Goal: Task Accomplishment & Management: Manage account settings

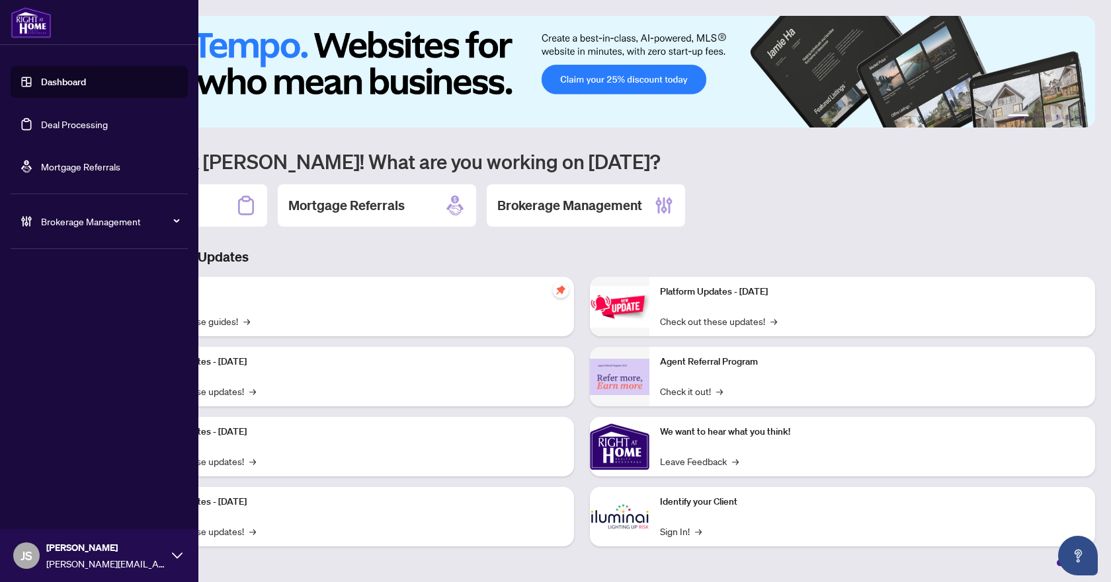
click at [76, 129] on link "Deal Processing" at bounding box center [74, 124] width 67 height 12
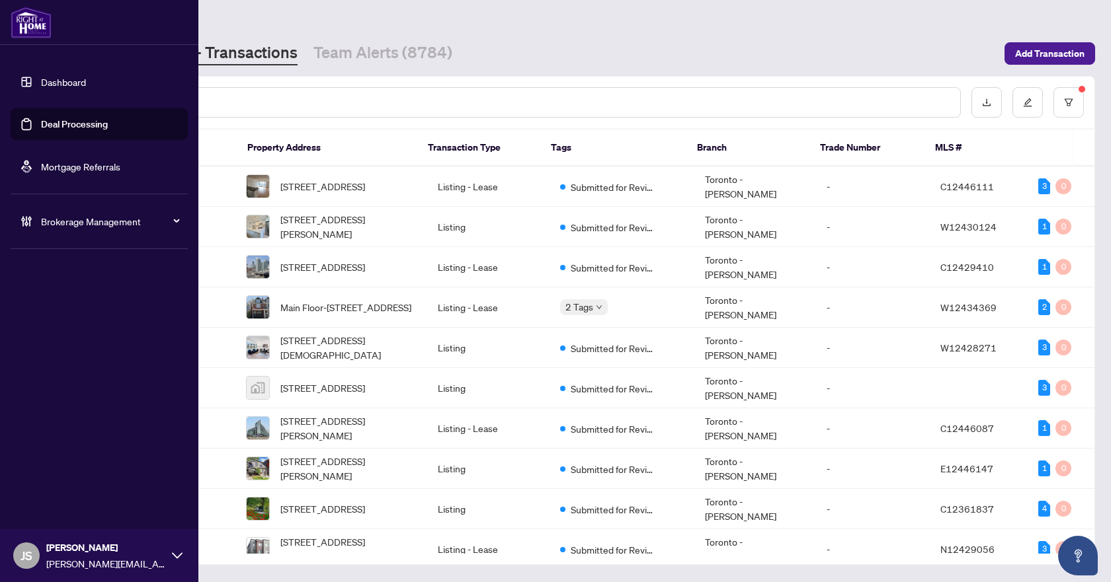
click at [40, 549] on div "JS [PERSON_NAME] [EMAIL_ADDRESS][DOMAIN_NAME]" at bounding box center [99, 556] width 198 height 53
click at [59, 502] on span "Logout" at bounding box center [53, 505] width 30 height 21
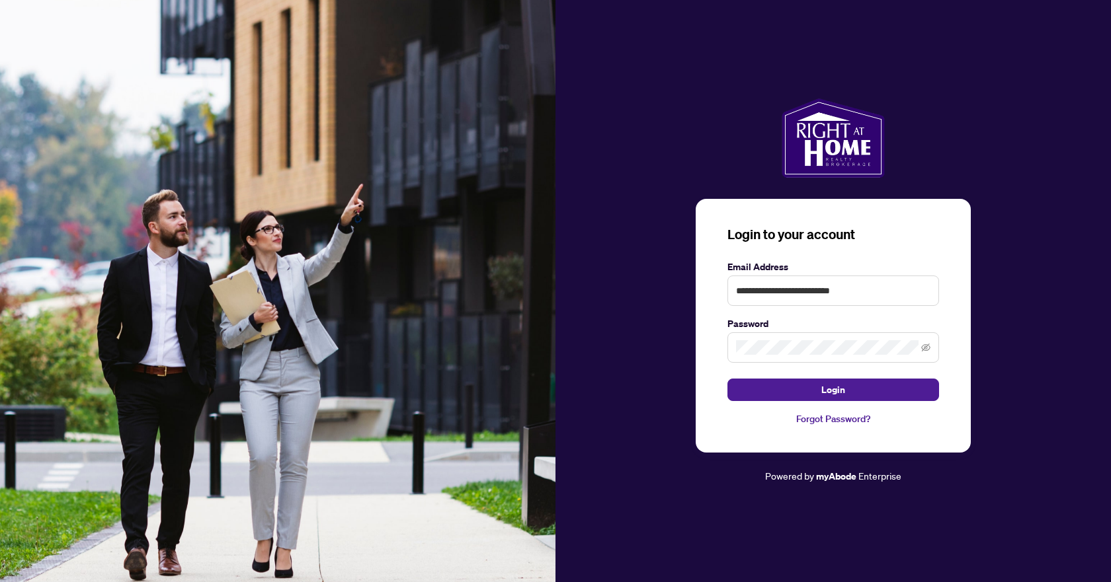
click at [928, 292] on keeper-lock "Open Keeper Popup" at bounding box center [923, 291] width 16 height 16
type input "**********"
click at [857, 396] on button "Login" at bounding box center [833, 390] width 212 height 22
